Goal: Task Accomplishment & Management: Complete application form

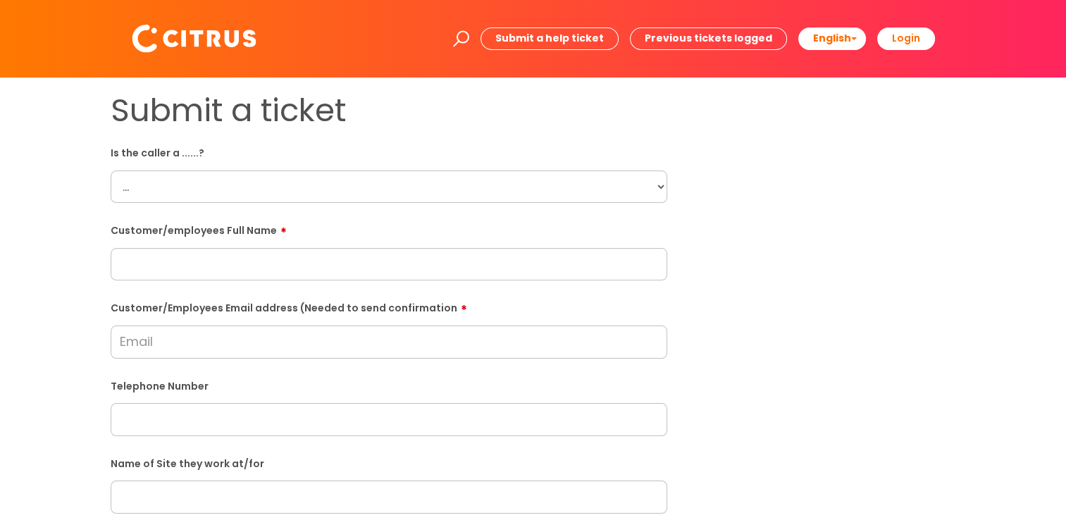
click at [180, 191] on select "... Citrus Customer Citrus Employee [DEMOGRAPHIC_DATA] Supplier" at bounding box center [389, 187] width 557 height 32
select select "Citrus Employee"
click at [111, 171] on select "... Citrus Customer Citrus Employee [DEMOGRAPHIC_DATA] Supplier" at bounding box center [389, 187] width 557 height 32
click at [180, 255] on input "text" at bounding box center [389, 264] width 557 height 32
paste input "[PERSON_NAME]"
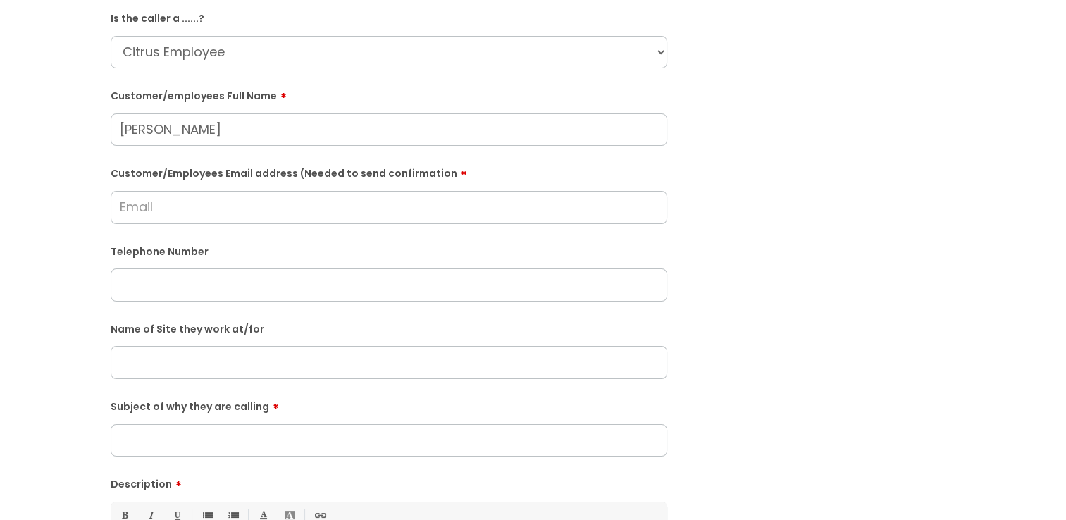
scroll to position [141, 0]
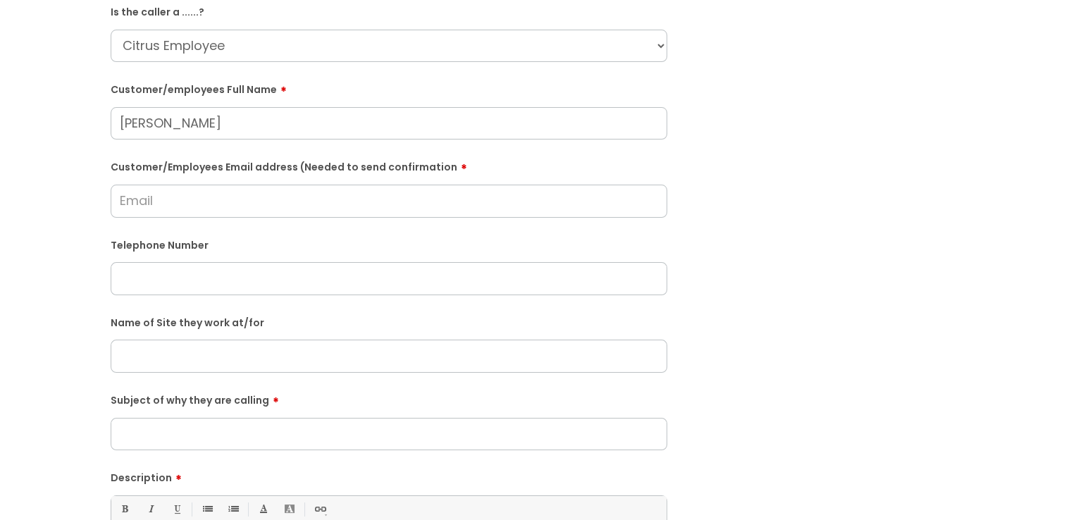
type input "Prasad Borkar"
drag, startPoint x: 233, startPoint y: 271, endPoint x: 168, endPoint y: 202, distance: 94.2
paste input "prasadbfes@gmail.com"
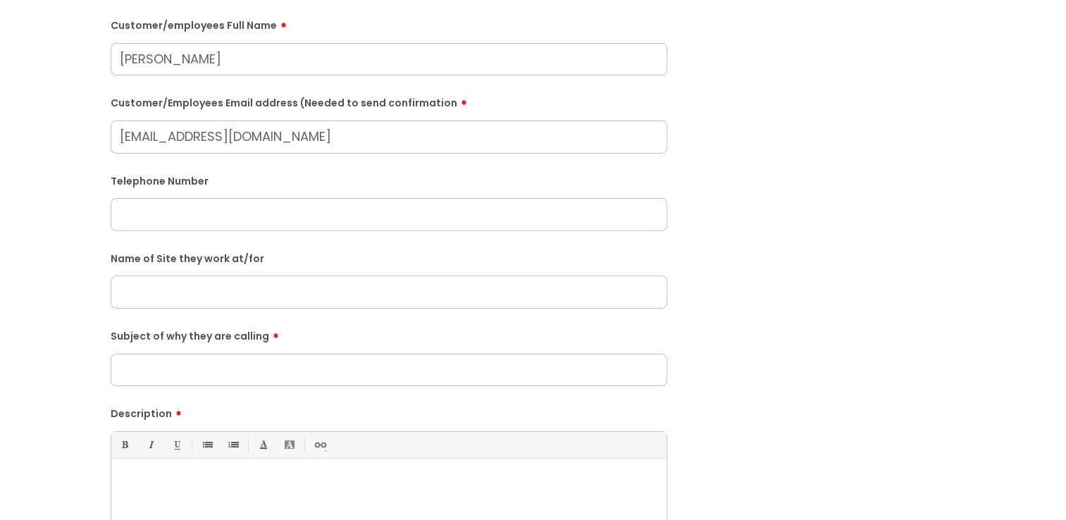
scroll to position [352, 0]
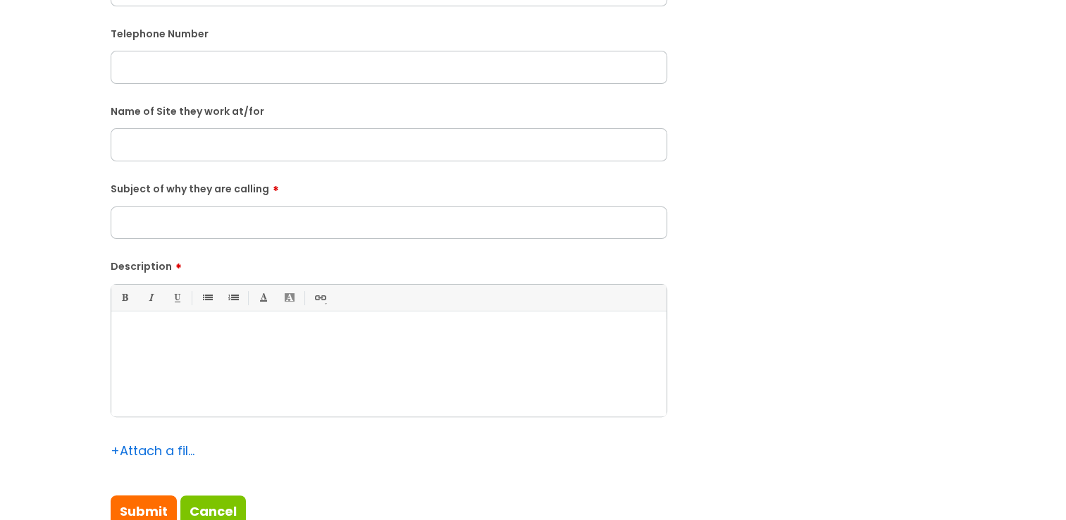
type input "prasadbfes@gmail.com"
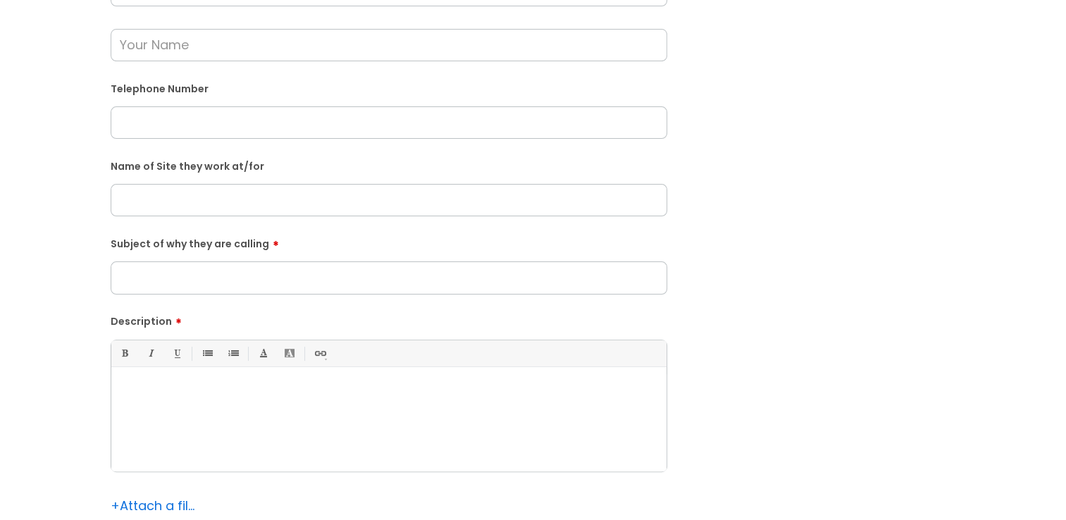
drag, startPoint x: 190, startPoint y: 106, endPoint x: 163, endPoint y: 135, distance: 39.4
paste input "07501129362"
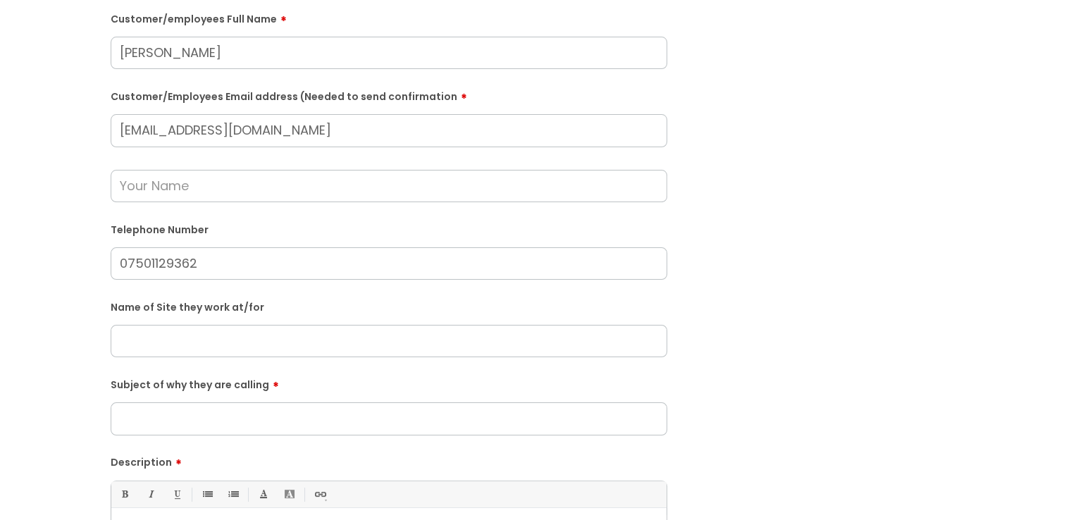
type input "07501129362"
click at [215, 182] on input "text" at bounding box center [389, 186] width 557 height 32
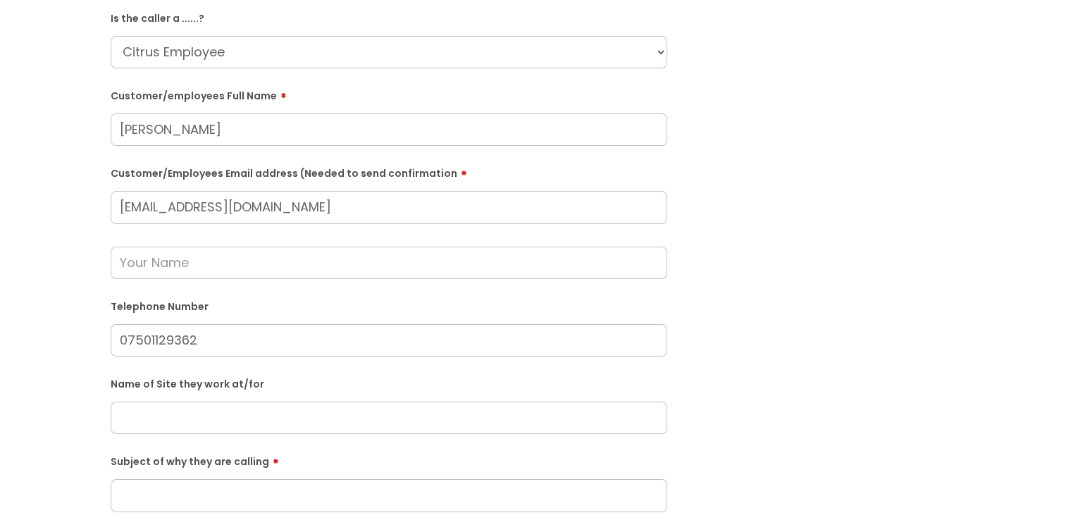
scroll to position [211, 0]
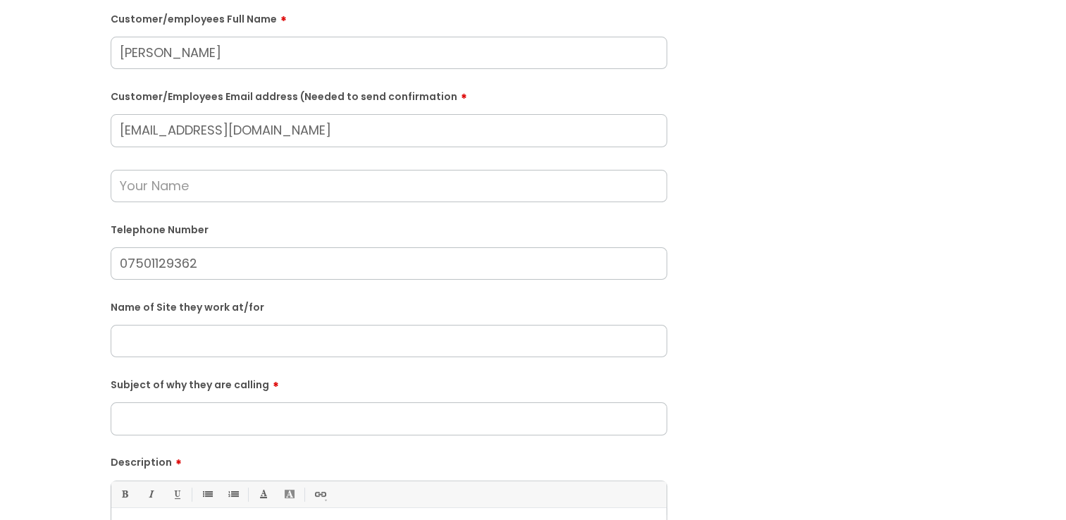
click at [180, 346] on input "text" at bounding box center [389, 341] width 557 height 32
drag, startPoint x: 196, startPoint y: 361, endPoint x: 158, endPoint y: 344, distance: 41.9
paste input "Chilworth Arms"
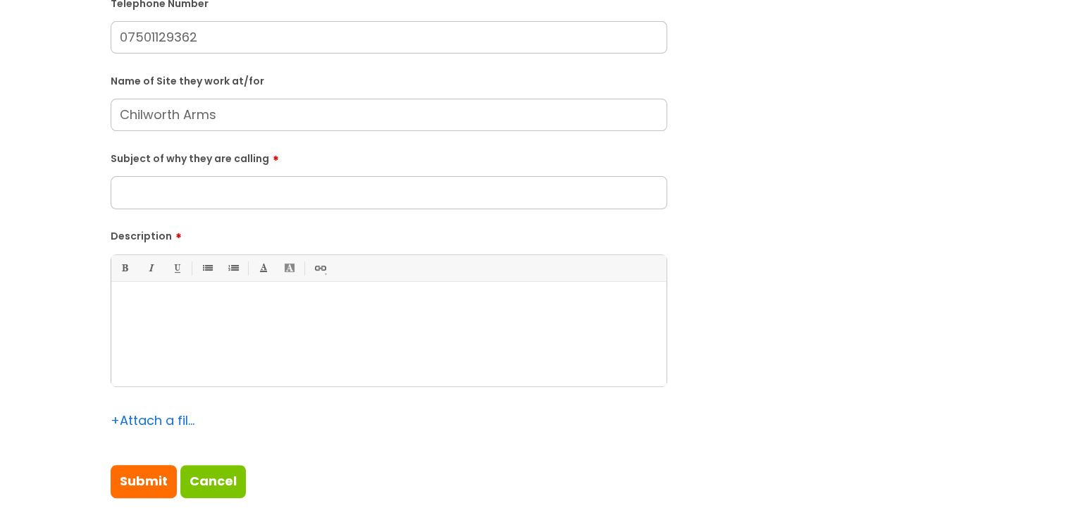
scroll to position [493, 0]
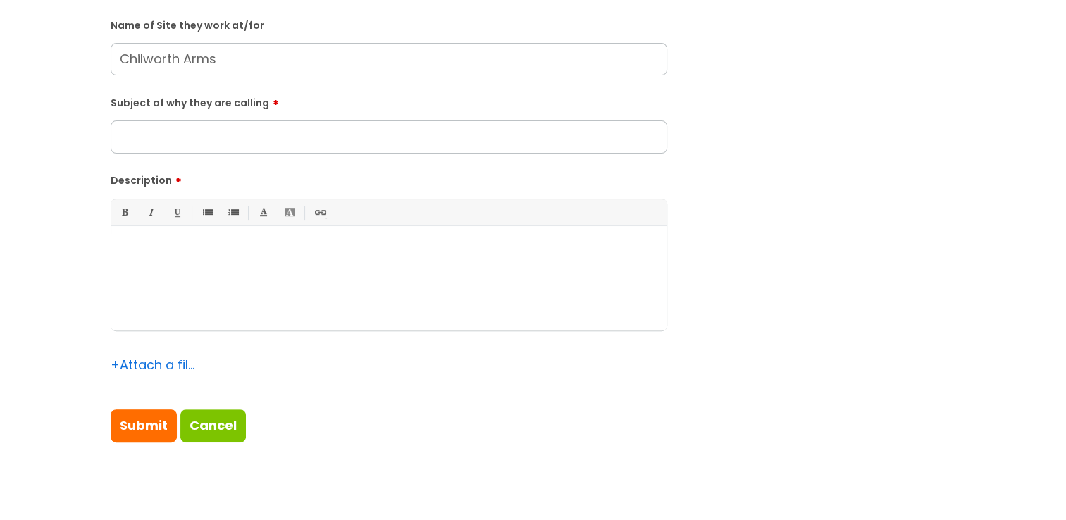
type input "Chilworth Arms"
click at [130, 134] on input "Subject of why they are calling" at bounding box center [389, 136] width 557 height 32
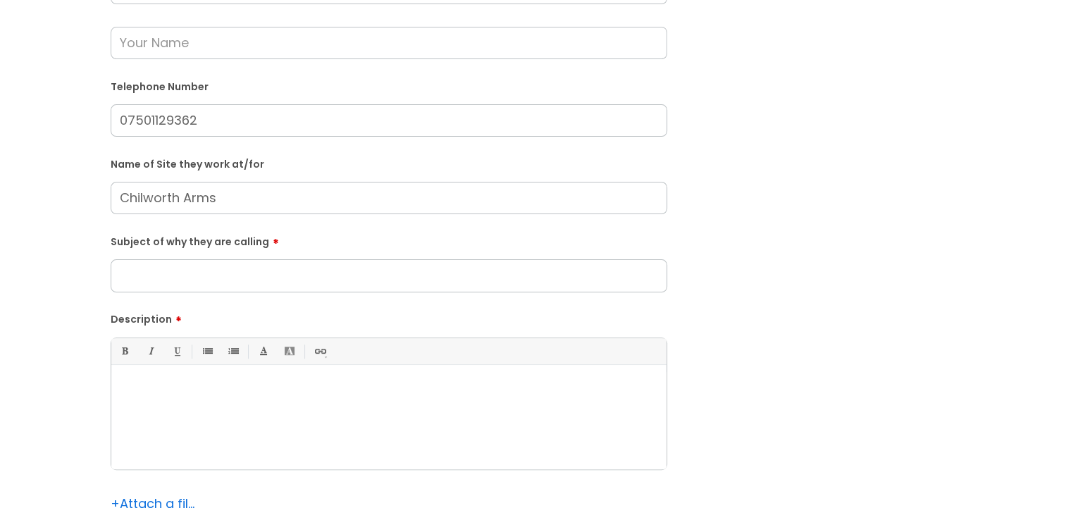
scroll to position [352, 0]
type input "Pin issues"
click at [241, 392] on p at bounding box center [389, 391] width 534 height 13
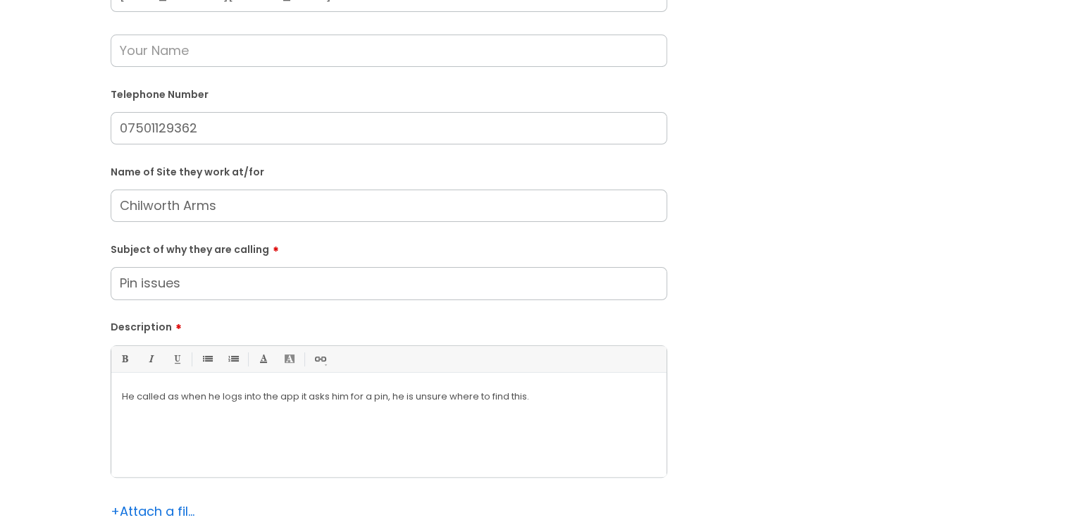
scroll to position [493, 0]
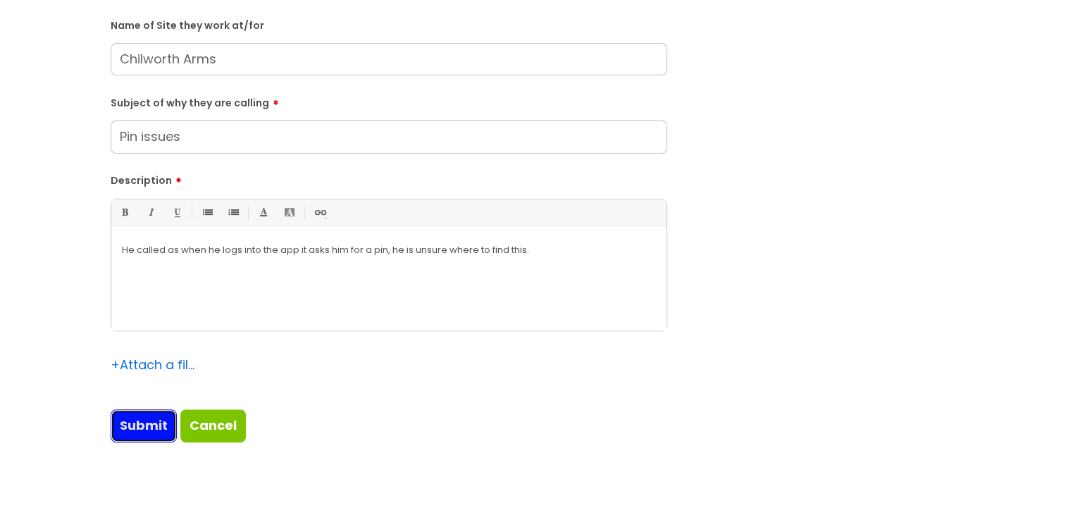
click at [159, 434] on input "Submit" at bounding box center [144, 425] width 66 height 32
type input "Please Wait..."
